Goal: Information Seeking & Learning: Learn about a topic

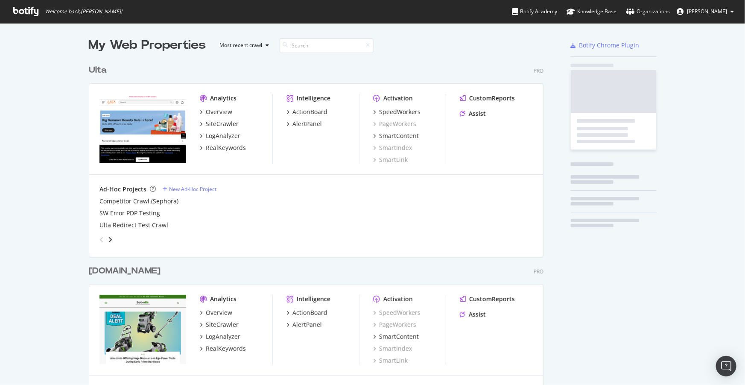
scroll to position [1899, 456]
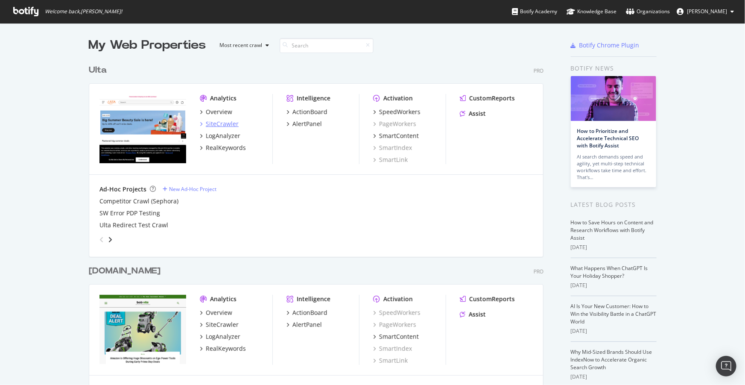
click at [228, 122] on div "SiteCrawler" at bounding box center [222, 124] width 33 height 9
click at [221, 135] on div "LogAnalyzer" at bounding box center [223, 136] width 35 height 9
click at [394, 113] on div "SpeedWorkers" at bounding box center [399, 112] width 41 height 9
